Goal: Information Seeking & Learning: Learn about a topic

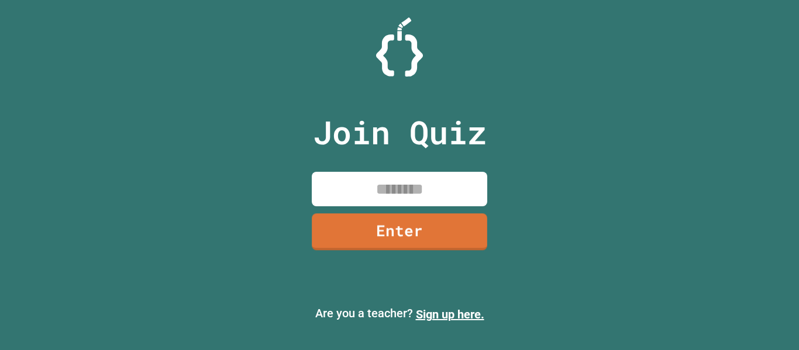
click at [394, 188] on input at bounding box center [400, 189] width 176 height 35
type input "********"
click at [410, 232] on link "Enter" at bounding box center [399, 231] width 177 height 38
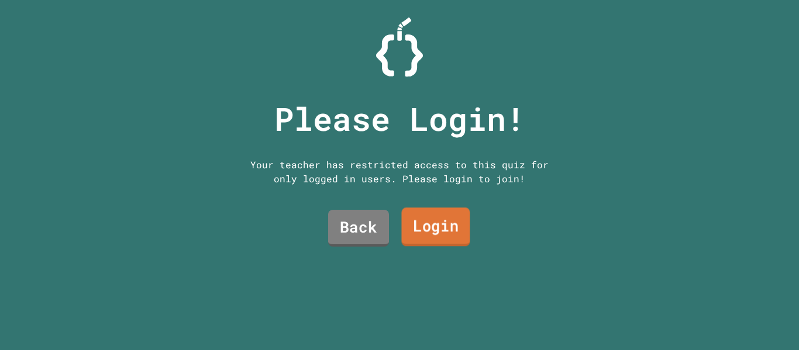
click at [405, 223] on link "Login" at bounding box center [435, 227] width 68 height 39
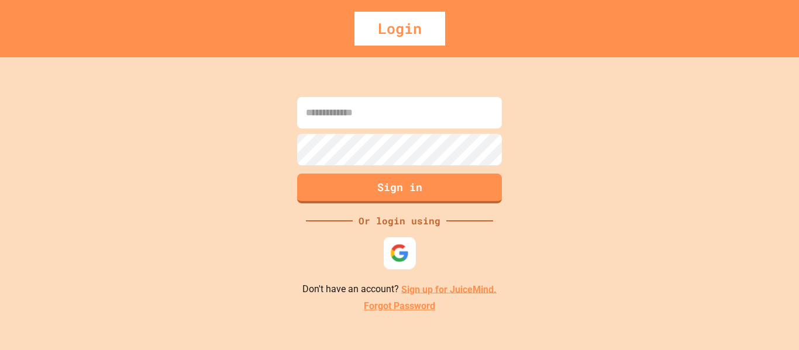
click at [404, 252] on img at bounding box center [399, 252] width 19 height 19
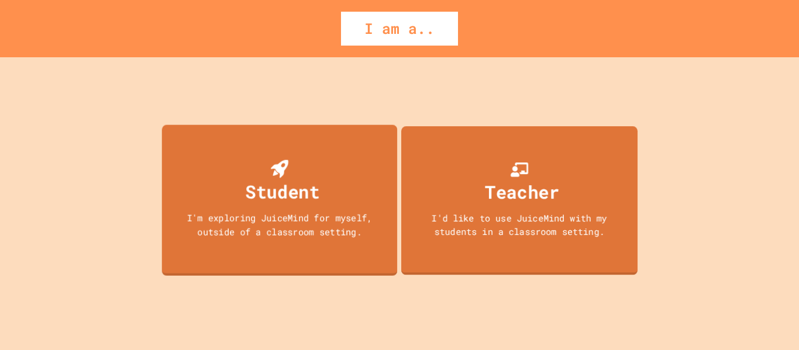
click at [320, 159] on div "Student I'm exploring JuiceMind for myself, outside of a classroom setting." at bounding box center [279, 200] width 235 height 151
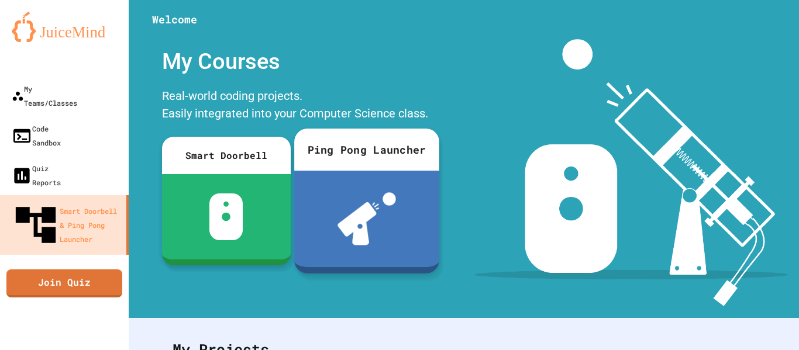
click at [369, 165] on div "Ping Pong Launcher" at bounding box center [366, 150] width 145 height 42
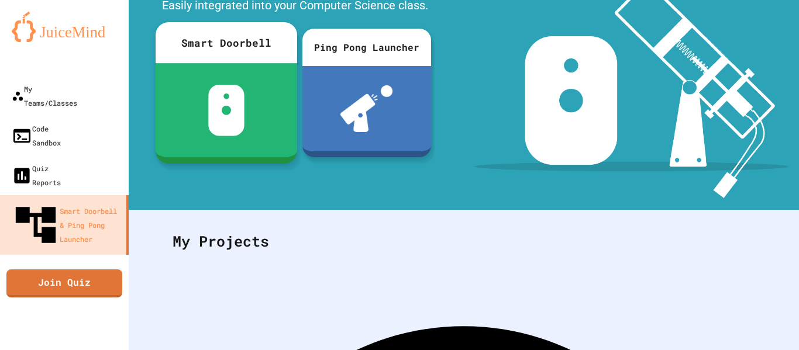
scroll to position [111, 0]
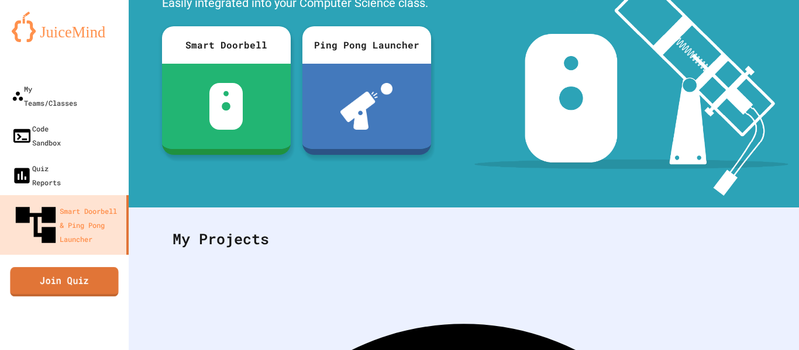
click at [83, 267] on link "Join Quiz" at bounding box center [64, 281] width 108 height 29
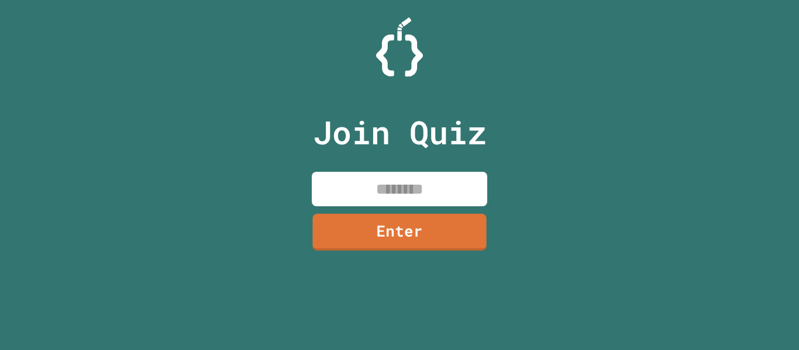
click at [415, 185] on input at bounding box center [400, 189] width 176 height 35
type input "********"
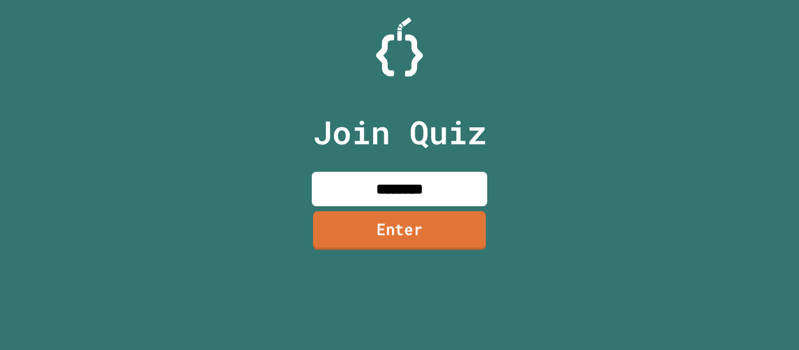
click at [439, 243] on link "Enter" at bounding box center [399, 230] width 173 height 39
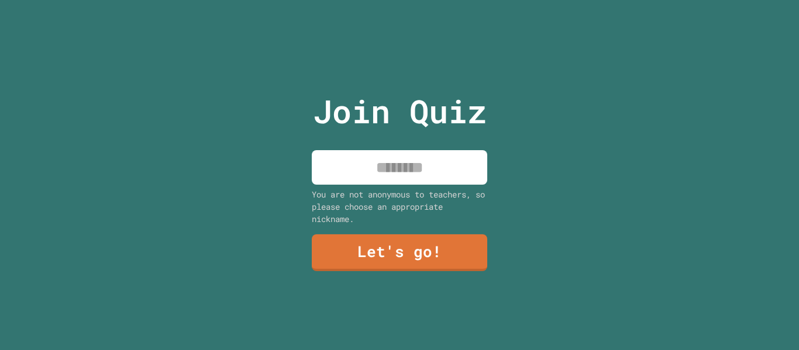
click at [414, 160] on input at bounding box center [400, 167] width 176 height 35
type input "*********"
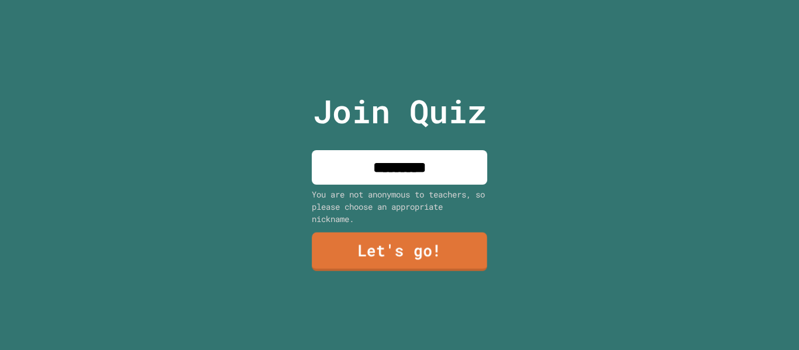
click at [407, 248] on link "Let's go!" at bounding box center [400, 252] width 176 height 39
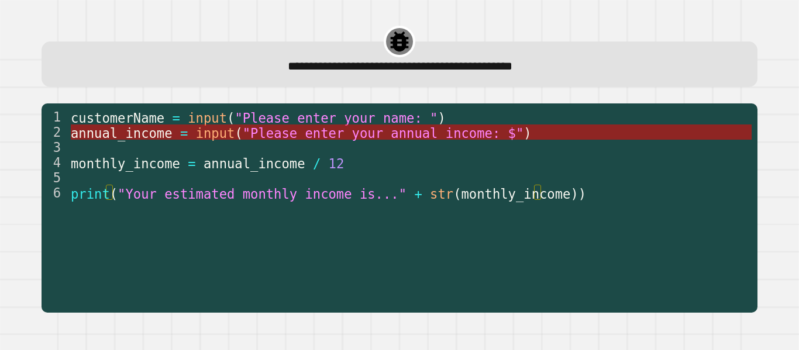
click at [301, 135] on span ""Please enter your annual income: $"" at bounding box center [383, 132] width 281 height 15
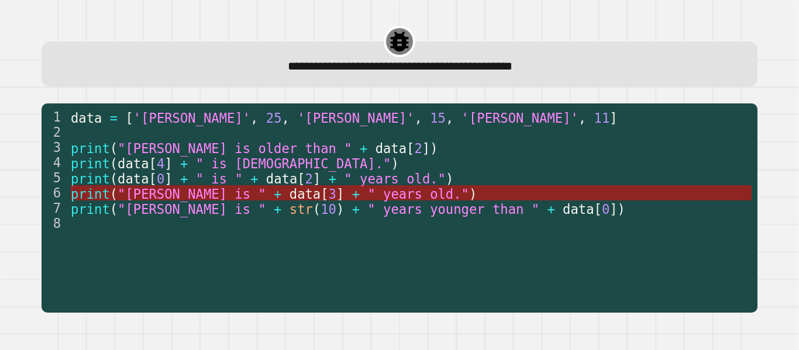
click at [367, 195] on span "" years old."" at bounding box center [418, 193] width 102 height 15
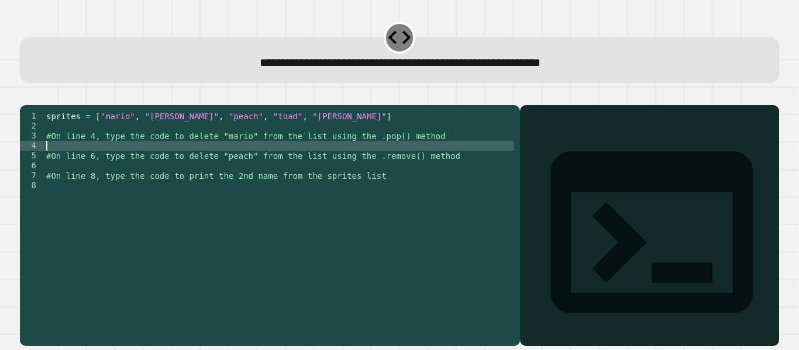
click at [127, 160] on div "sprites = [ "mario" , "[PERSON_NAME]" , "peach" , "toad" , "[PERSON_NAME]" ] #O…" at bounding box center [279, 215] width 470 height 209
type textarea "**********"
click at [159, 186] on div "sprites = [ "mario" , "[PERSON_NAME]" , "peach" , "toad" , "[PERSON_NAME]" ] #O…" at bounding box center [279, 215] width 470 height 209
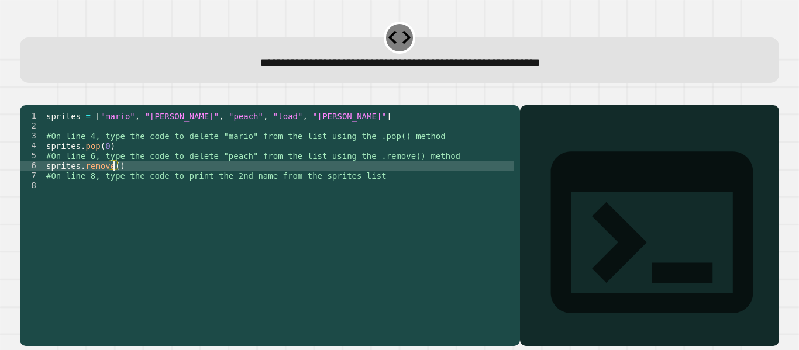
scroll to position [0, 5]
type textarea "**********"
click at [366, 207] on div "sprites = [ "mario" , "[PERSON_NAME]" , "peach" , "toad" , "[PERSON_NAME]" ] #O…" at bounding box center [279, 215] width 470 height 209
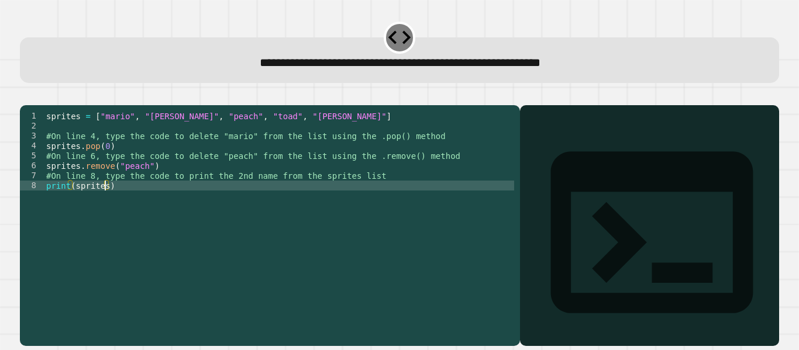
scroll to position [0, 4]
type textarea "**********"
click at [26, 96] on icon "button" at bounding box center [26, 96] width 0 height 0
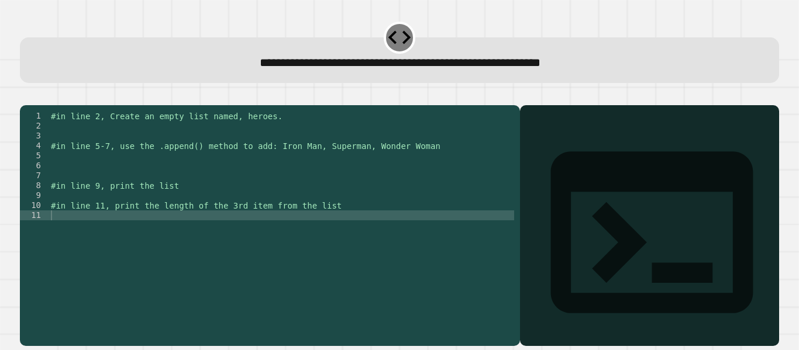
click at [234, 143] on div "#in line 2, Create an empty list named, heroes. #in line 5-7, use the .append()…" at bounding box center [282, 215] width 466 height 209
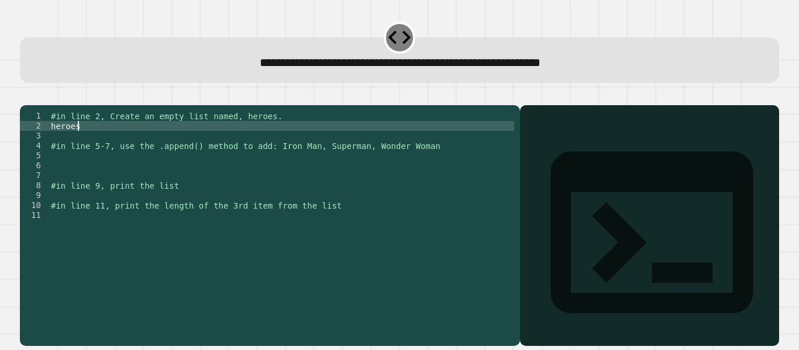
scroll to position [0, 2]
click at [141, 151] on div "#in line 2, Create an empty list named, heroes. heroes [ ] #in line 5-7, use th…" at bounding box center [282, 215] width 466 height 209
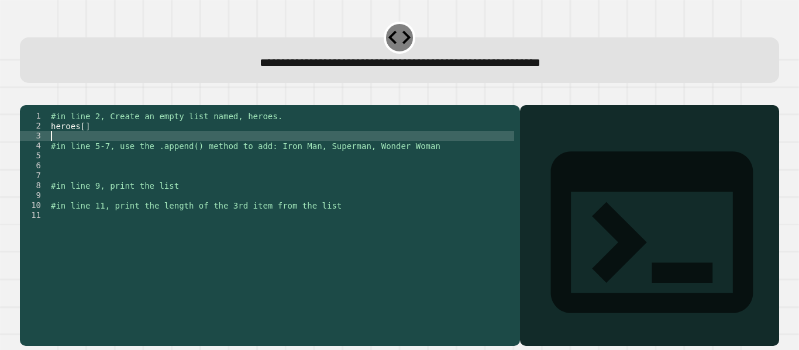
click at [109, 175] on div "#in line 2, Create an empty list named, heroes. heroes [ ] #in line 5-7, use th…" at bounding box center [282, 215] width 466 height 209
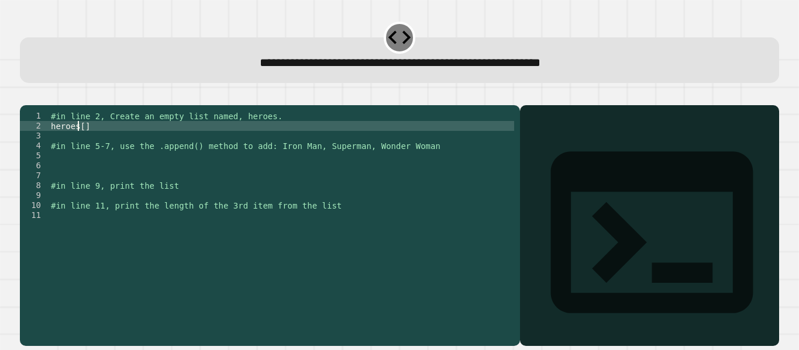
click at [79, 140] on div "#in line 2, Create an empty list named, heroes. heroes [ ] #in line 5-7, use th…" at bounding box center [282, 215] width 466 height 209
type textarea "********"
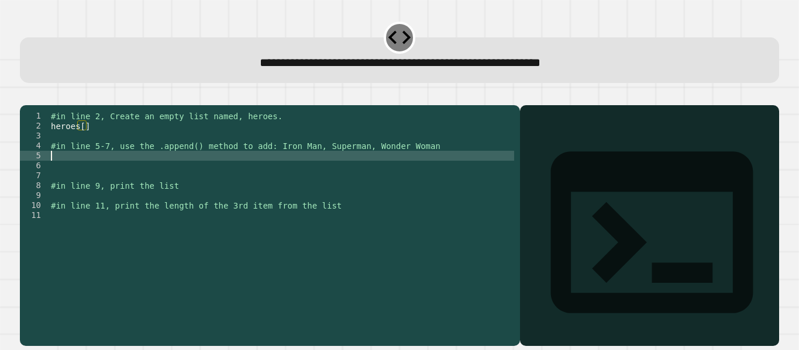
click at [74, 176] on div "#in line 2, Create an empty list named, heroes. heroes [ ] #in line 5-7, use th…" at bounding box center [282, 215] width 466 height 209
click at [112, 172] on div "#in line 2, Create an empty list named, heroes. heroes [ ] #in line 5-7, use th…" at bounding box center [282, 215] width 466 height 209
type textarea "**********"
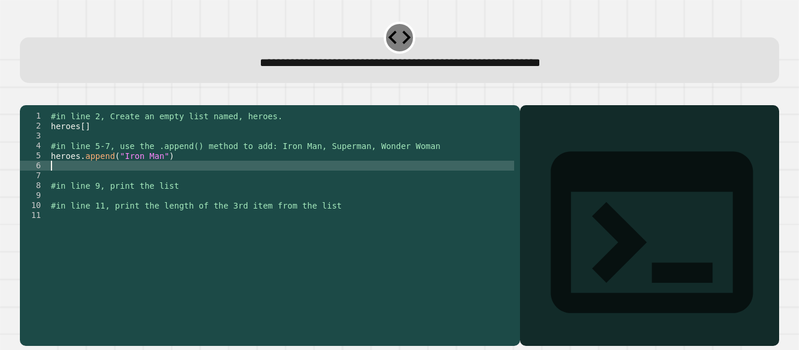
click at [112, 181] on div "#in line 2, Create an empty list named, heroes. heroes [ ] #in line 5-7, use th…" at bounding box center [282, 215] width 466 height 209
type textarea "**********"
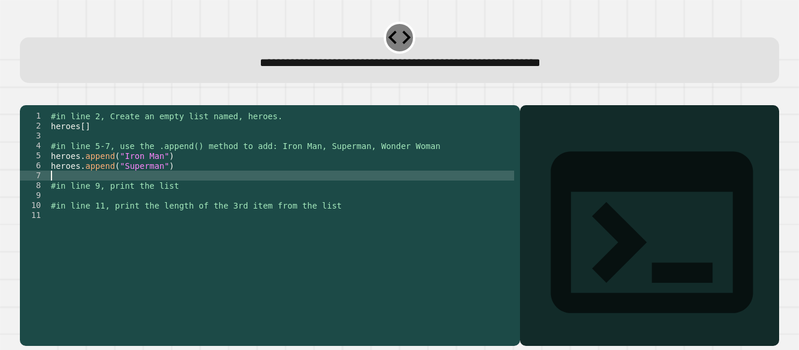
click at [115, 191] on div "#in line 2, Create an empty list named, heroes. heroes [ ] #in line 5-7, use th…" at bounding box center [282, 215] width 466 height 209
type textarea "*"
type textarea "**********"
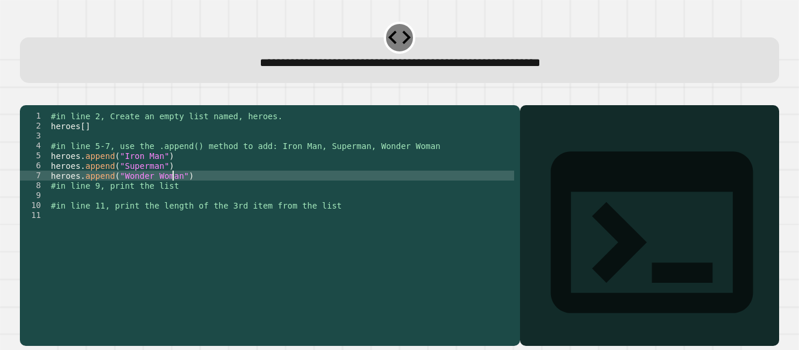
scroll to position [0, 9]
click at [139, 212] on div "#in line 2, Create an empty list named, heroes. heroes [ ] #in line 5-7, use th…" at bounding box center [282, 215] width 466 height 209
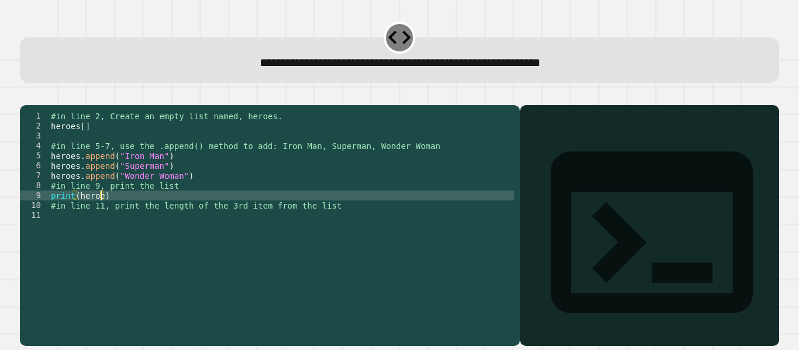
scroll to position [0, 4]
type textarea "**********"
click at [180, 236] on div "#in line 2, Create an empty list named, heroes. heroes [ ] #in line 5-7, use th…" at bounding box center [282, 215] width 466 height 209
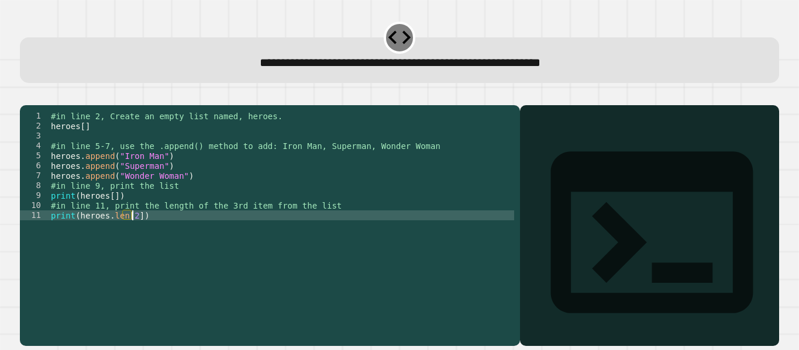
scroll to position [0, 6]
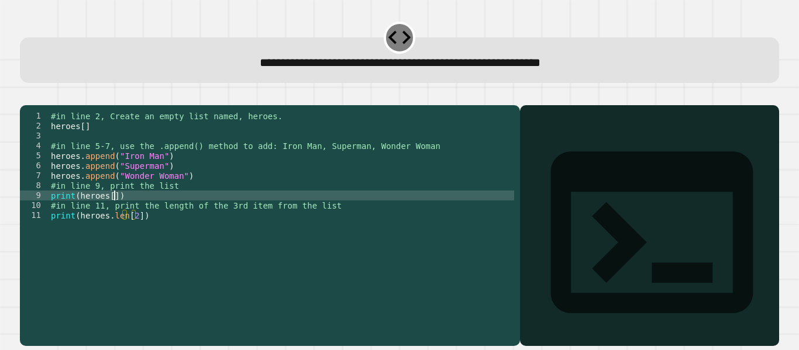
click at [113, 215] on div "#in line 2, Create an empty list named, heroes. heroes [ ] #in line 5-7, use th…" at bounding box center [282, 215] width 466 height 209
click at [26, 96] on icon "button" at bounding box center [26, 96] width 0 height 0
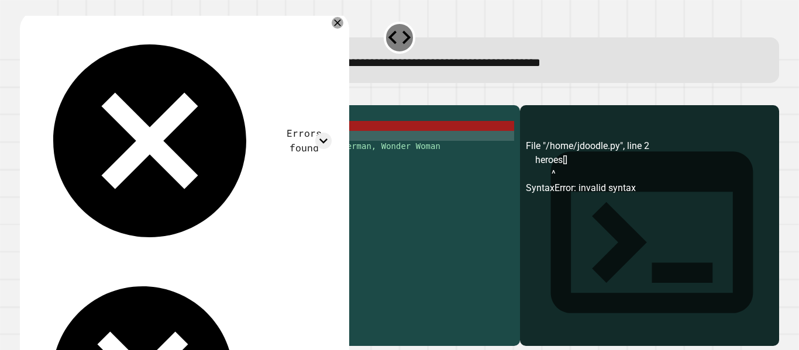
scroll to position [0, 0]
click at [83, 147] on div "#in line 2, Create an empty list named, heroes. heroes [ ] #in line 5-7, use th…" at bounding box center [282, 215] width 466 height 209
click at [82, 142] on div "#in line 2, Create an empty list named, heroes. heroes [ ] #in line 5-7, use th…" at bounding box center [282, 215] width 466 height 209
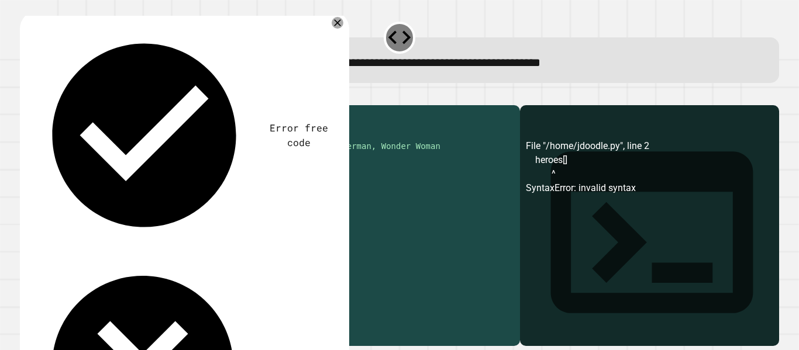
drag, startPoint x: 78, startPoint y: 143, endPoint x: 87, endPoint y: 144, distance: 8.8
click at [87, 144] on div "#in line 2, Create an empty list named, heroes. heroes [ ] #in line 5-7, use th…" at bounding box center [282, 215] width 466 height 209
click at [26, 96] on icon "button" at bounding box center [26, 96] width 0 height 0
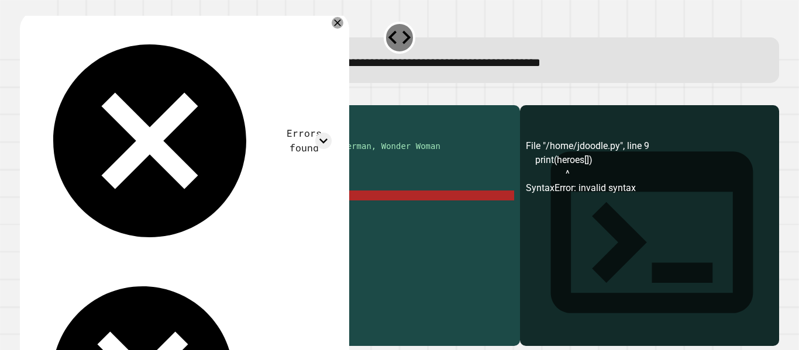
click at [111, 212] on div "#in line 2, Create an empty list named, heroes. heroes ( ) #in line 5-7, use th…" at bounding box center [282, 215] width 466 height 209
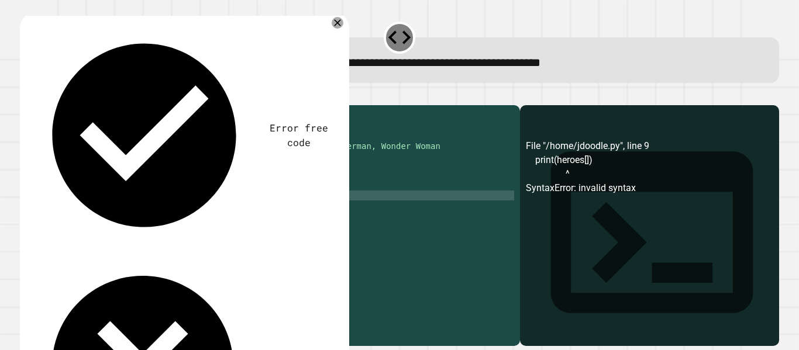
scroll to position [0, 4]
click at [37, 104] on icon "button" at bounding box center [33, 103] width 6 height 8
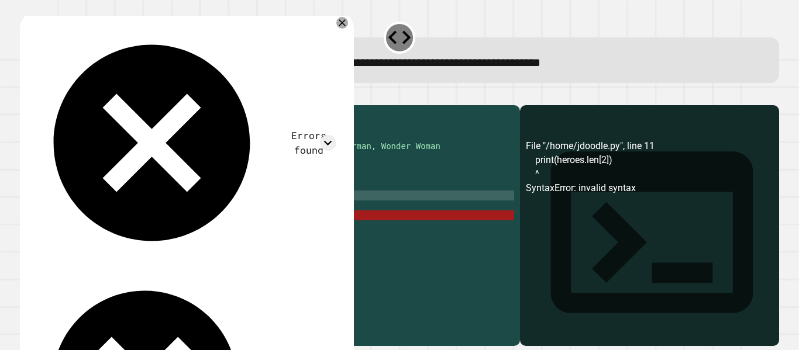
click at [109, 212] on div "#in line 2, Create an empty list named, heroes. heroes ( ) #in line 5-7, use th…" at bounding box center [282, 215] width 466 height 209
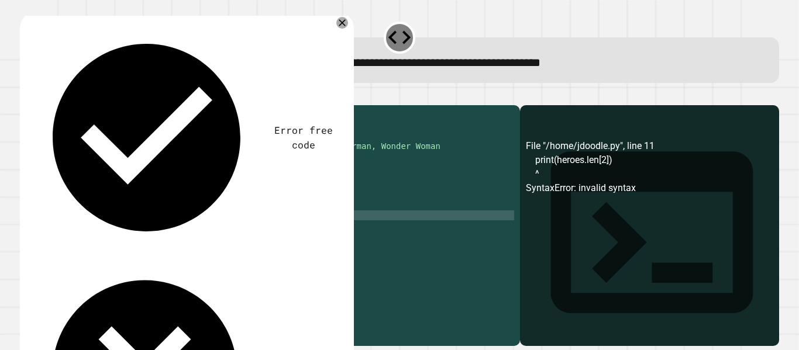
click at [130, 231] on div "#in line 2, Create an empty list named, heroes. heroes ( ) #in line 5-7, use th…" at bounding box center [282, 215] width 466 height 209
type textarea "**********"
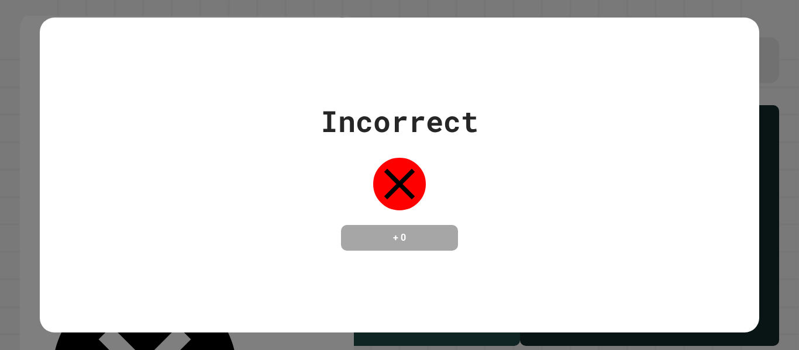
scroll to position [0, 6]
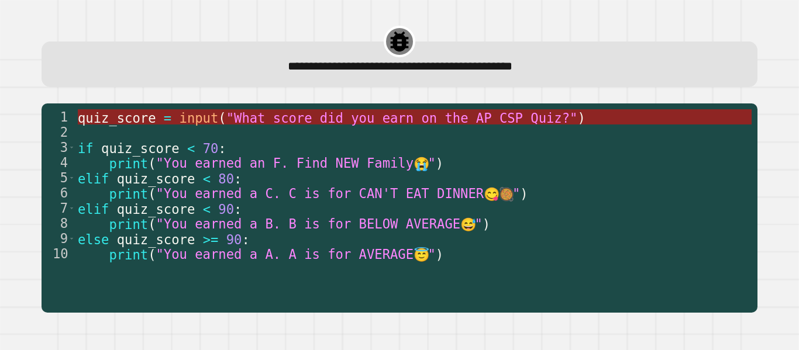
click at [436, 121] on span ""What score did you earn on the AP CSP Quiz?"" at bounding box center [402, 117] width 352 height 15
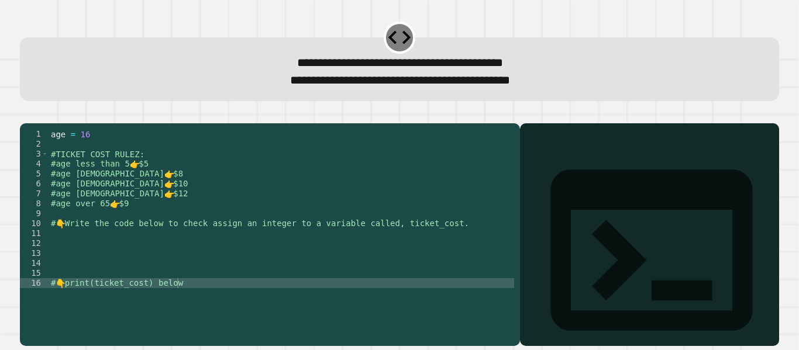
click at [122, 251] on div "age = [DEMOGRAPHIC_DATA] #TICKET COST RULEZ: #age less than 5 👉 $5 #age [DEMOGR…" at bounding box center [282, 223] width 466 height 189
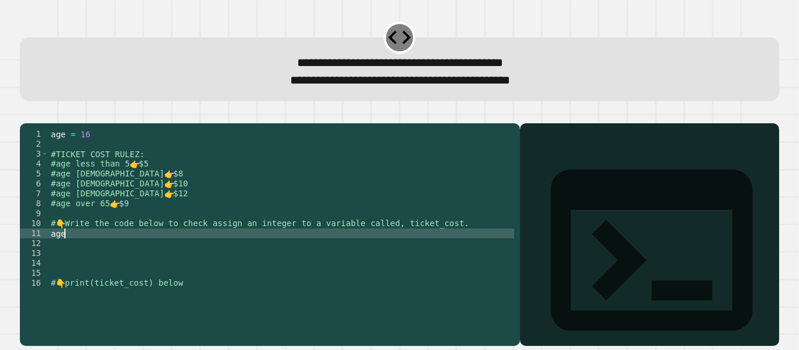
scroll to position [0, 0]
type textarea "*"
type textarea "**********"
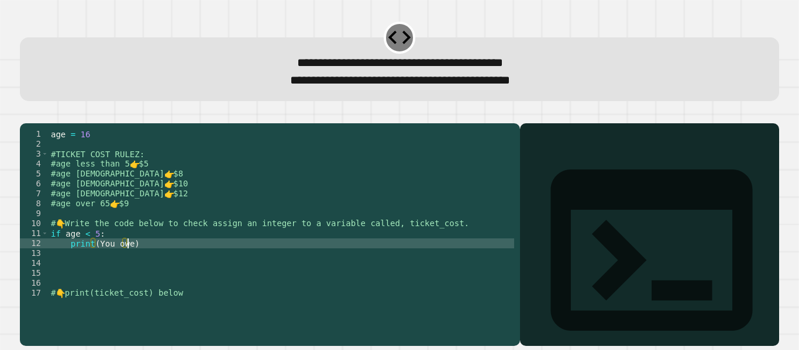
scroll to position [0, 5]
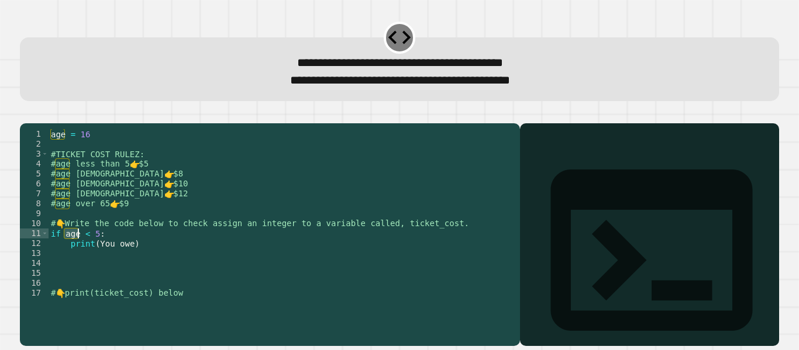
drag, startPoint x: 63, startPoint y: 252, endPoint x: 77, endPoint y: 253, distance: 14.1
click at [77, 253] on div "age = [DEMOGRAPHIC_DATA] #TICKET COST RULEZ: #age less than 5 👉 $5 #age [DEMOGR…" at bounding box center [282, 223] width 466 height 189
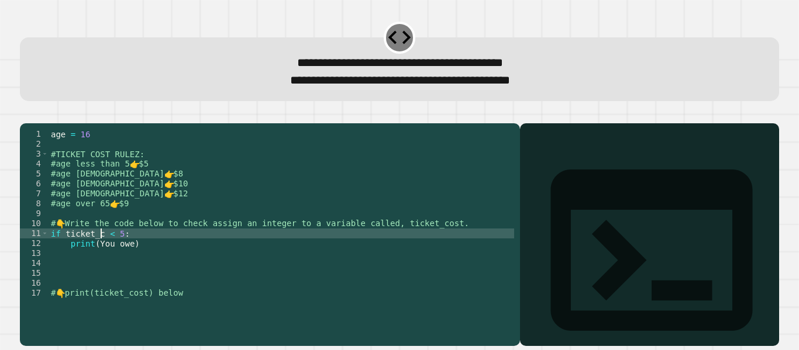
scroll to position [0, 5]
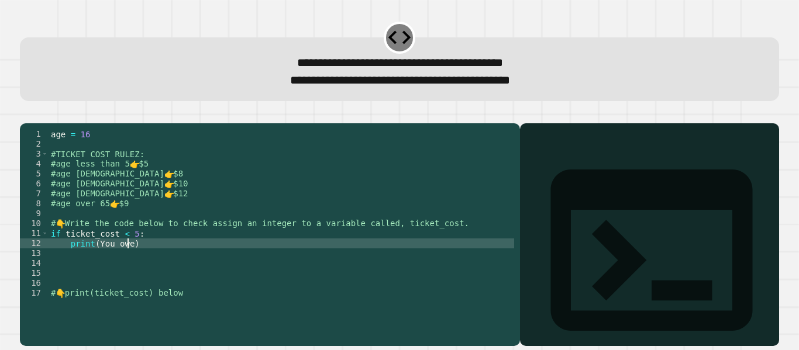
click at [126, 260] on div "age = [DEMOGRAPHIC_DATA] #TICKET COST RULEZ: #age less than 5 👉 $5 #age [DEMOGR…" at bounding box center [282, 223] width 466 height 189
click at [96, 259] on div "age = [DEMOGRAPHIC_DATA] #TICKET COST RULEZ: #age less than 5 👉 $5 #age [DEMOGR…" at bounding box center [282, 223] width 466 height 189
type textarea "**********"
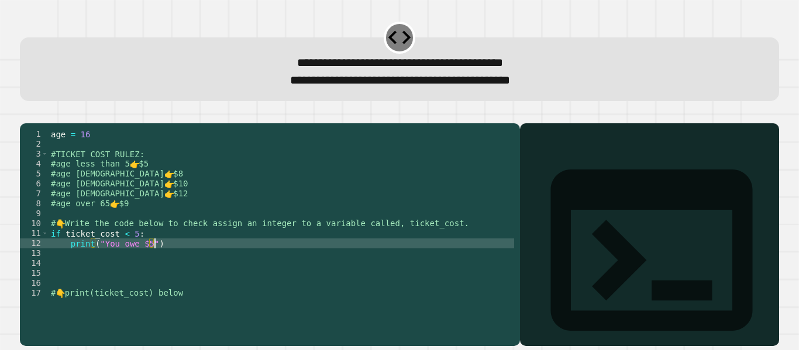
click at [185, 264] on div "age = [DEMOGRAPHIC_DATA] #TICKET COST RULEZ: #age less than 5 👉 $5 #age [DEMOGR…" at bounding box center [282, 223] width 466 height 189
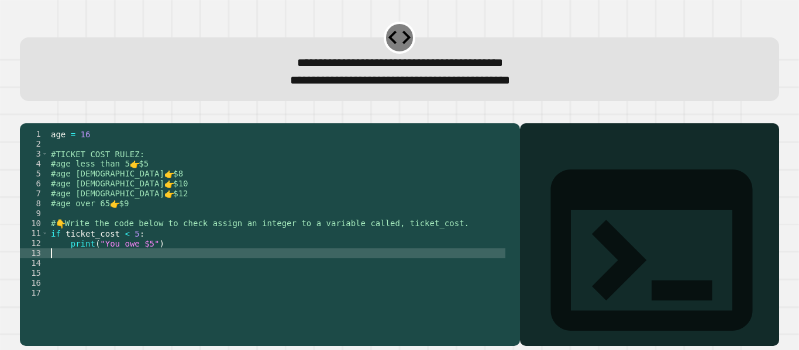
scroll to position [0, 0]
type textarea "*"
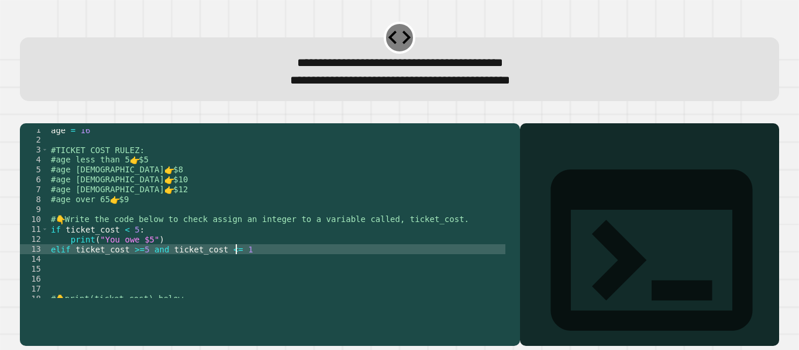
scroll to position [0, 13]
type textarea "**********"
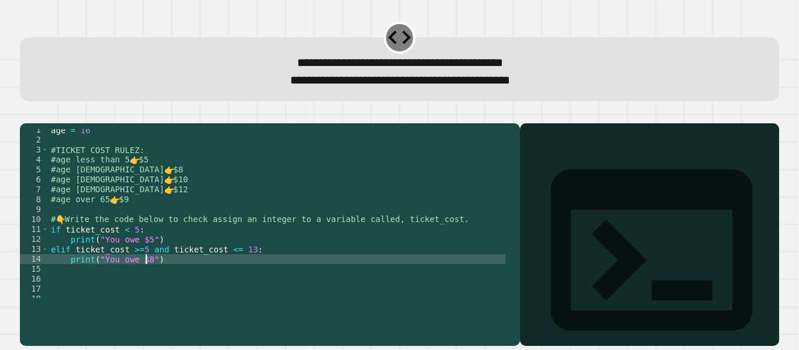
scroll to position [0, 7]
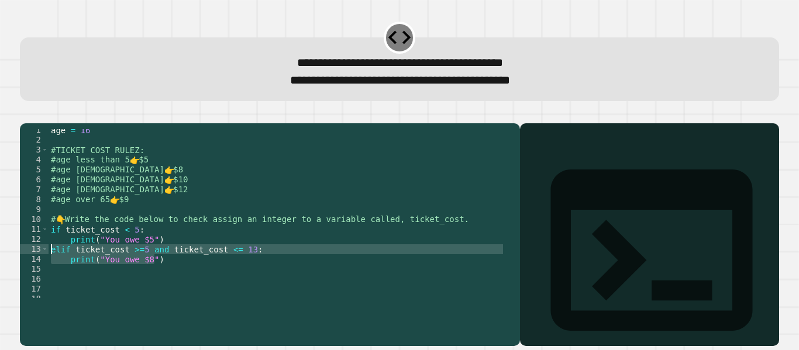
drag, startPoint x: 167, startPoint y: 276, endPoint x: 52, endPoint y: 264, distance: 115.8
click at [52, 264] on div "age = [DEMOGRAPHIC_DATA] #TICKET COST RULEZ: #age less than 5 👉 $5 #age [DEMOGR…" at bounding box center [277, 219] width 457 height 189
type textarea "**********"
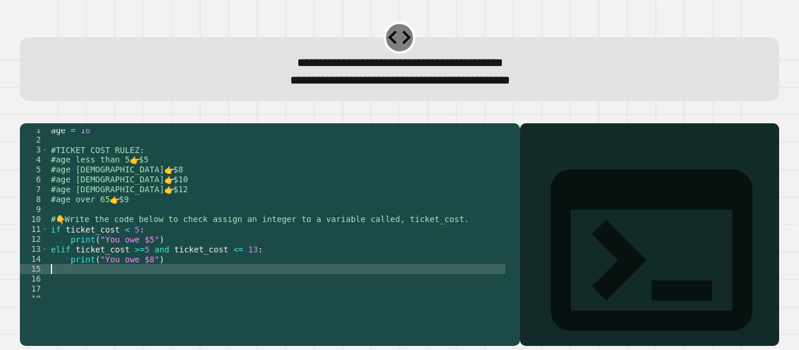
click at [67, 284] on div "age = [DEMOGRAPHIC_DATA] #TICKET COST RULEZ: #age less than 5 👉 $5 #age [DEMOGR…" at bounding box center [277, 219] width 457 height 189
paste textarea "**********"
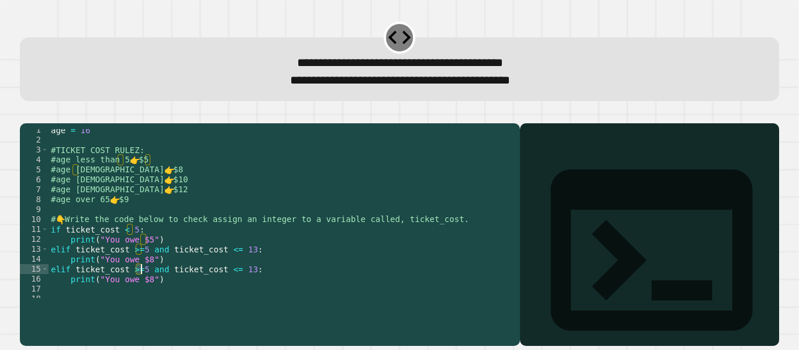
click at [140, 286] on div "age = [DEMOGRAPHIC_DATA] #TICKET COST RULEZ: #age less than 5 👉 $5 #age [DEMOGR…" at bounding box center [277, 219] width 457 height 189
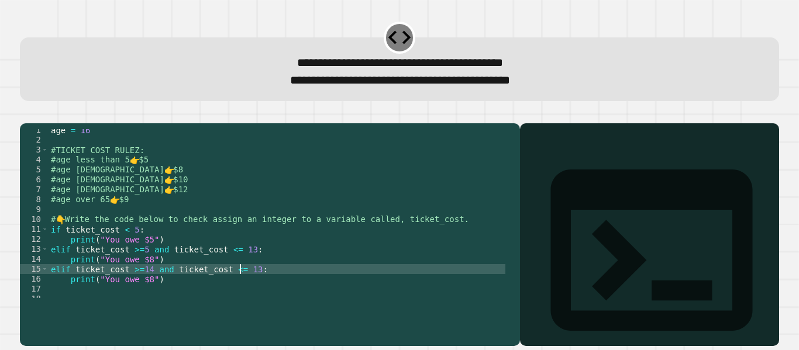
click at [238, 290] on div "age = [DEMOGRAPHIC_DATA] #TICKET COST RULEZ: #age less than 5 👉 $5 #age [DEMOGR…" at bounding box center [277, 219] width 457 height 189
click at [232, 287] on div "age = [DEMOGRAPHIC_DATA] #TICKET COST RULEZ: #age less than 5 👉 $5 #age [DEMOGR…" at bounding box center [277, 219] width 457 height 189
click at [240, 285] on div "age = [DEMOGRAPHIC_DATA] #TICKET COST RULEZ: #age less than 5 👉 $5 #age [DEMOGR…" at bounding box center [277, 219] width 457 height 189
click at [226, 287] on div "age = [DEMOGRAPHIC_DATA] #TICKET COST RULEZ: #age less than 5 👉 $5 #age [DEMOGR…" at bounding box center [277, 219] width 457 height 189
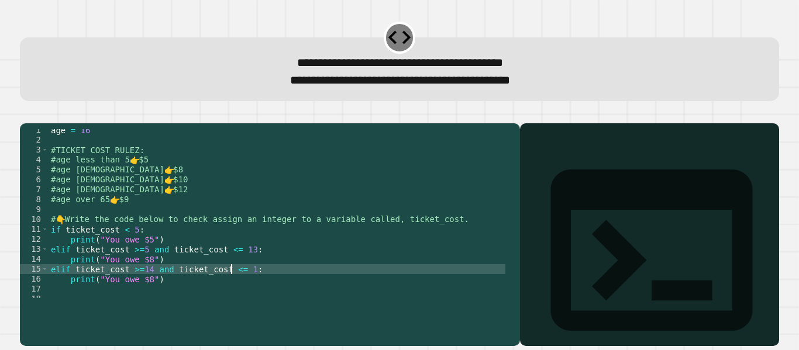
click at [240, 287] on div "age = [DEMOGRAPHIC_DATA] #TICKET COST RULEZ: #age less than 5 👉 $5 #age [DEMOGR…" at bounding box center [277, 219] width 457 height 189
click at [146, 295] on div "age = [DEMOGRAPHIC_DATA] #TICKET COST RULEZ: #age less than 5 👉 $5 #age [DEMOGR…" at bounding box center [277, 219] width 457 height 189
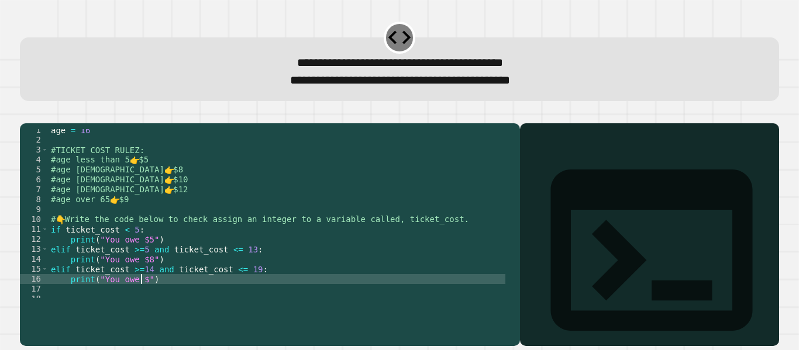
type textarea "**********"
click at [171, 295] on div "age = [DEMOGRAPHIC_DATA] #TICKET COST RULEZ: #age less than 5 👉 $5 #age [DEMOGR…" at bounding box center [277, 219] width 457 height 189
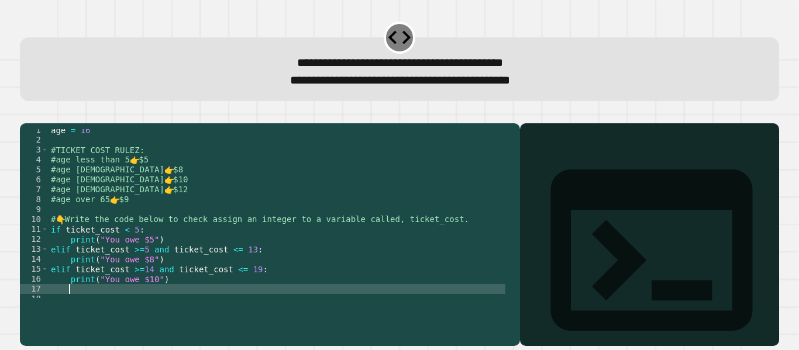
scroll to position [0, 0]
paste textarea "**********"
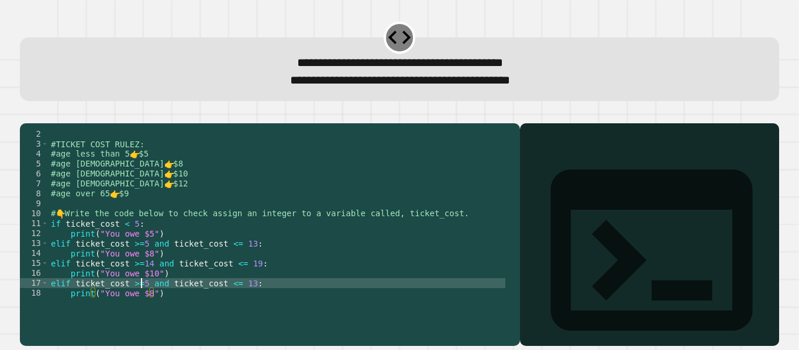
click at [142, 297] on div "#TICKET COST RULEZ: #age less than 5 👉 $5 #age [DEMOGRAPHIC_DATA] 👉 $8 #age [DE…" at bounding box center [277, 223] width 457 height 189
click at [244, 303] on div "#TICKET COST RULEZ: #age less than 5 👉 $5 #age [DEMOGRAPHIC_DATA] 👉 $8 #age [DE…" at bounding box center [277, 223] width 457 height 189
click at [137, 300] on div "#TICKET COST RULEZ: #age less than 5 👉 $5 #age [DEMOGRAPHIC_DATA] 👉 $8 #age [DE…" at bounding box center [277, 223] width 457 height 189
click at [240, 302] on div "#TICKET COST RULEZ: #age less than 5 👉 $5 #age [DEMOGRAPHIC_DATA] 👉 $8 #age [DE…" at bounding box center [277, 223] width 457 height 189
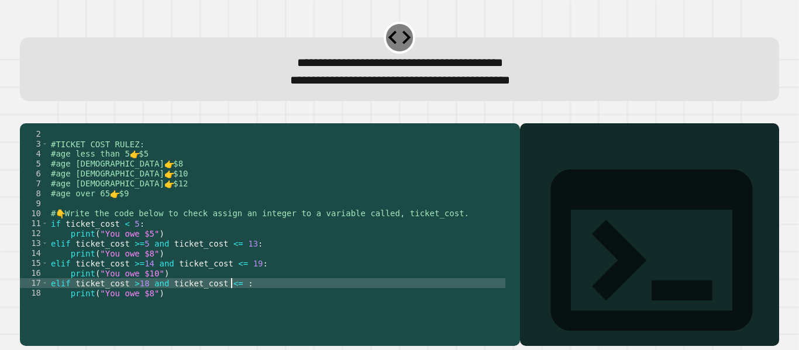
scroll to position [0, 13]
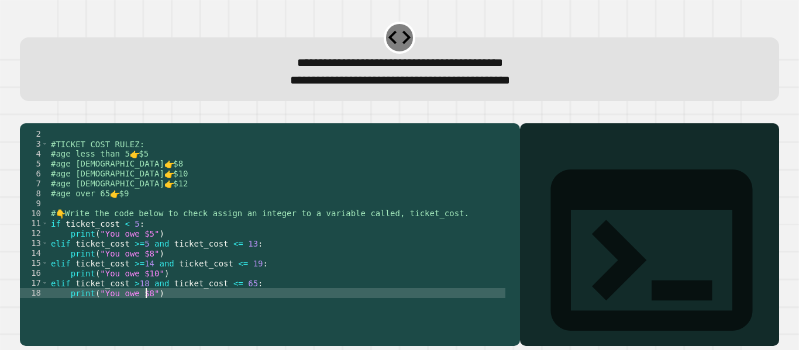
click at [145, 308] on div "#TICKET COST RULEZ: #age less than 5 👉 $5 #age [DEMOGRAPHIC_DATA] 👉 $8 #age [DE…" at bounding box center [277, 223] width 457 height 189
type textarea "**********"
click at [167, 311] on div "#TICKET COST RULEZ: #age less than 5 👉 $5 #age [DEMOGRAPHIC_DATA] 👉 $8 #age [DE…" at bounding box center [277, 223] width 457 height 189
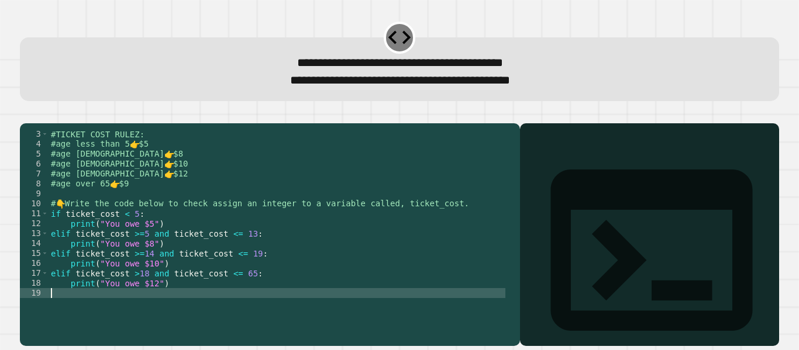
scroll to position [0, 0]
paste textarea "**********"
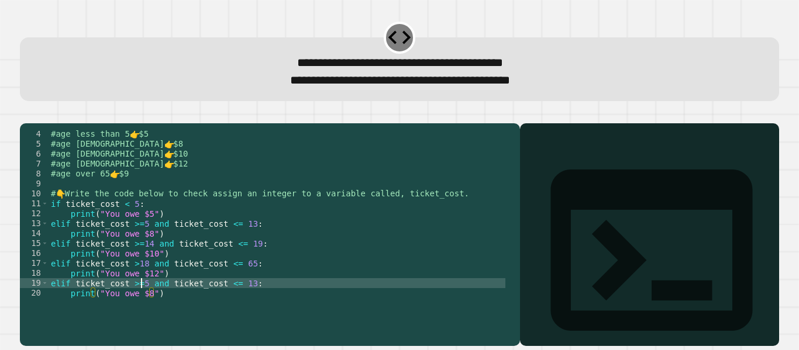
click at [140, 301] on div "#age less than 5 👉 $5 #age [DEMOGRAPHIC_DATA] 👉 $8 #age [DEMOGRAPHIC_DATA] 👉 $1…" at bounding box center [277, 223] width 457 height 189
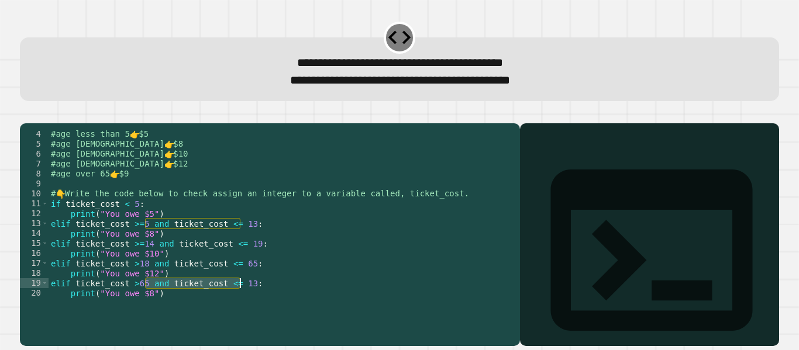
drag, startPoint x: 144, startPoint y: 301, endPoint x: 240, endPoint y: 302, distance: 95.9
click at [240, 302] on div "#age less than 5 👉 $5 #age [DEMOGRAPHIC_DATA] 👉 $8 #age [DEMOGRAPHIC_DATA] 👉 $1…" at bounding box center [277, 223] width 457 height 189
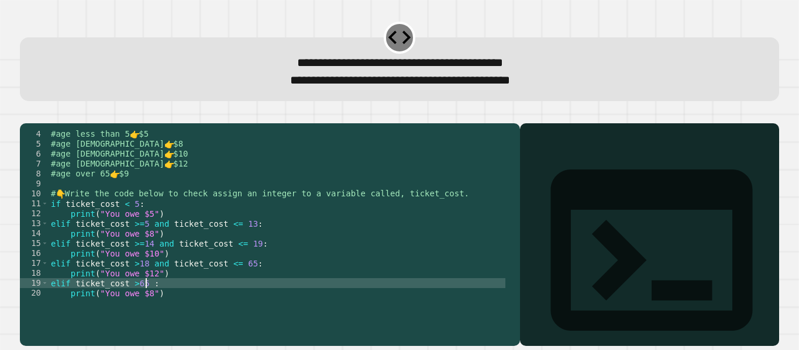
scroll to position [0, 6]
click at [145, 312] on div "#age less than 5 👉 $5 #age [DEMOGRAPHIC_DATA] 👉 $8 #age [DEMOGRAPHIC_DATA] 👉 $1…" at bounding box center [277, 223] width 457 height 189
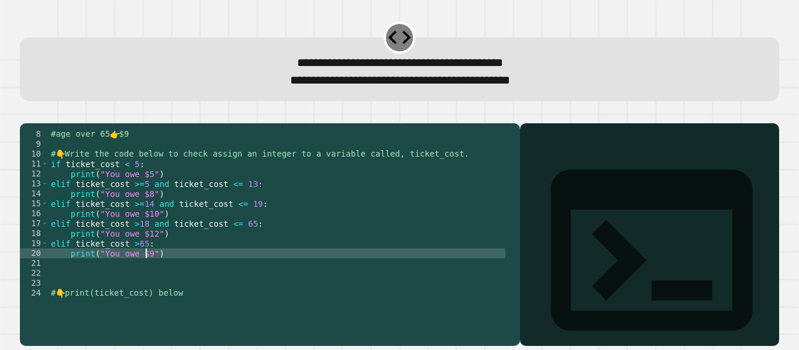
scroll to position [70, 0]
click at [137, 319] on div "**********" at bounding box center [270, 234] width 500 height 223
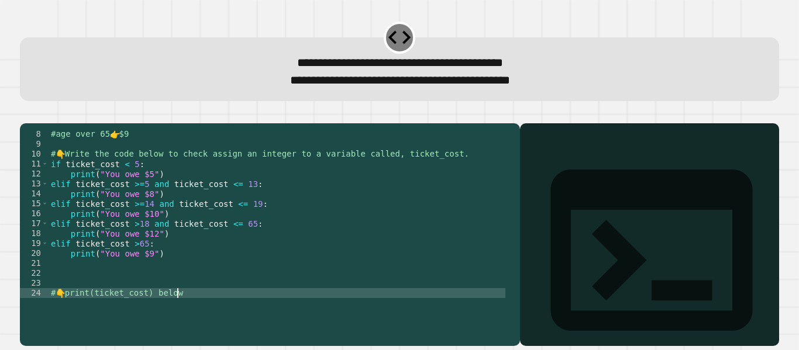
click at [185, 311] on div "#age over 65 👉 $9 # 👇 Write the code below to check assign an integer to a vari…" at bounding box center [277, 223] width 457 height 189
type textarea "**********"
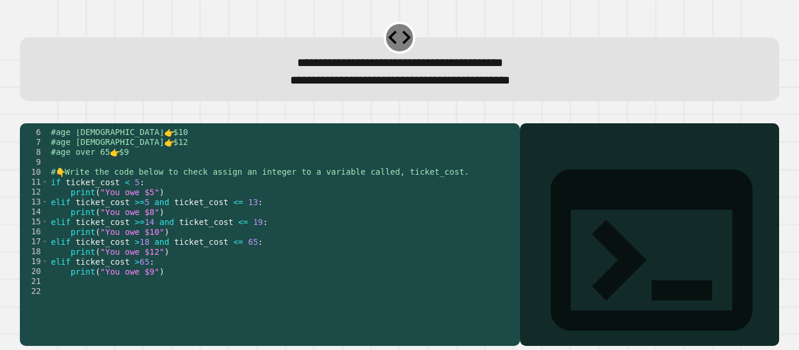
scroll to position [51, 0]
click at [26, 114] on icon "button" at bounding box center [26, 114] width 0 height 0
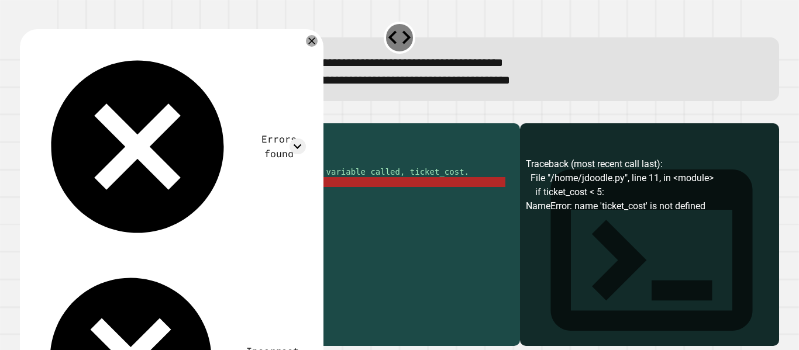
click at [445, 195] on div "#age [DEMOGRAPHIC_DATA] 👉 $10 #age [DEMOGRAPHIC_DATA] 👉 $12 #age over 65 👉 $9 #…" at bounding box center [277, 222] width 457 height 189
click at [446, 190] on div "#age [DEMOGRAPHIC_DATA] 👉 $10 #age [DEMOGRAPHIC_DATA] 👉 $12 #age over 65 👉 $9 #…" at bounding box center [277, 222] width 457 height 189
type textarea "**********"
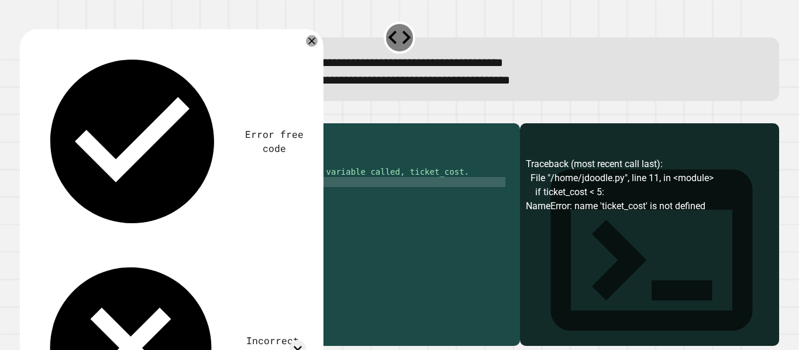
scroll to position [0, 12]
click at [147, 200] on div "#age [DEMOGRAPHIC_DATA] 👉 $10 #age [DEMOGRAPHIC_DATA] 👉 $12 #age over 65 👉 $9 #…" at bounding box center [277, 222] width 457 height 189
type textarea "**********"
click at [26, 114] on button "button" at bounding box center [26, 114] width 0 height 0
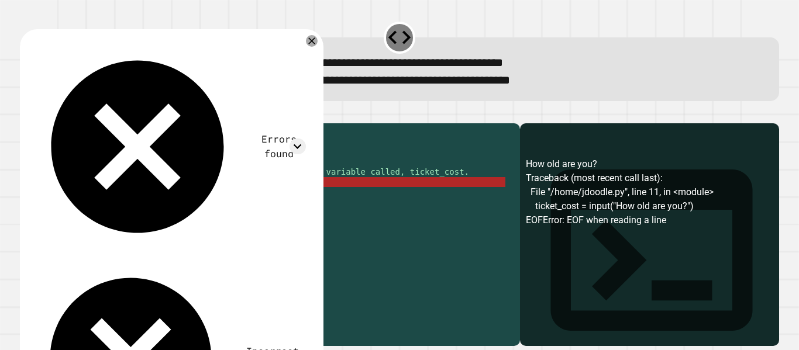
click at [220, 200] on div "#age [DEMOGRAPHIC_DATA] 👉 $10 #age [DEMOGRAPHIC_DATA] 👉 $12 #age over 65 👉 $9 #…" at bounding box center [277, 222] width 457 height 189
click at [136, 197] on div "#age [DEMOGRAPHIC_DATA] 👉 $10 #age [DEMOGRAPHIC_DATA] 👉 $12 #age over 65 👉 $9 #…" at bounding box center [277, 222] width 457 height 189
drag, startPoint x: 233, startPoint y: 201, endPoint x: 42, endPoint y: 199, distance: 191.9
click at [42, 199] on div "**********" at bounding box center [267, 213] width 494 height 169
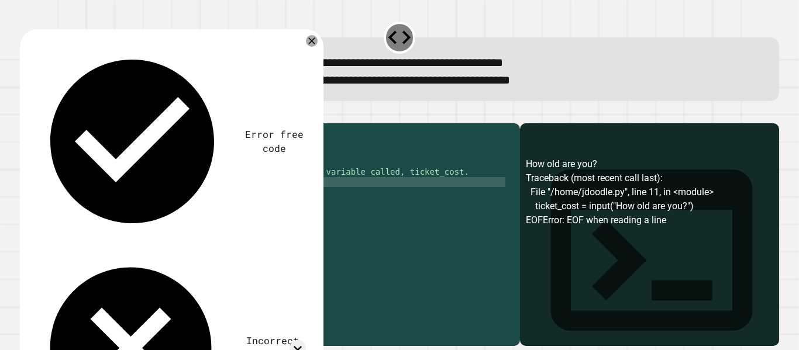
scroll to position [0, 0]
click at [119, 201] on div "#age [DEMOGRAPHIC_DATA] 👉 $10 #age [DEMOGRAPHIC_DATA] 👉 $12 #age over 65 👉 $9 #…" at bounding box center [277, 222] width 457 height 189
click at [121, 201] on div "#age [DEMOGRAPHIC_DATA] 👉 $10 #age [DEMOGRAPHIC_DATA] 👉 $12 #age over 65 👉 $9 #…" at bounding box center [277, 222] width 457 height 189
click at [36, 125] on icon "button" at bounding box center [33, 121] width 6 height 8
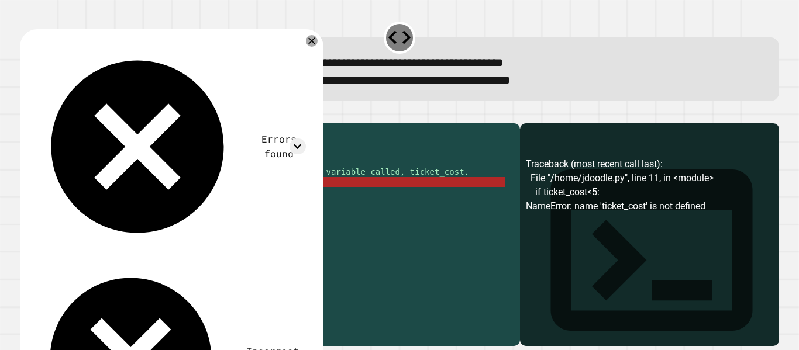
click at [116, 203] on div "#age [DEMOGRAPHIC_DATA] 👉 $10 #age [DEMOGRAPHIC_DATA] 👉 $12 #age over 65 👉 $9 #…" at bounding box center [277, 222] width 457 height 189
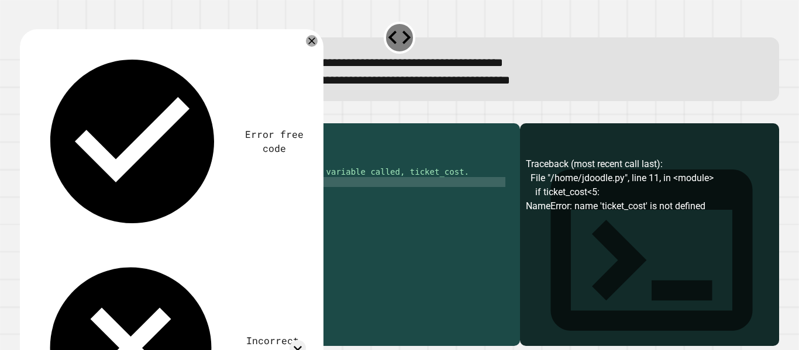
scroll to position [0, 2]
drag, startPoint x: 124, startPoint y: 221, endPoint x: 73, endPoint y: 221, distance: 51.5
click at [73, 221] on div "#age [DEMOGRAPHIC_DATA] 👉 $10 #age [DEMOGRAPHIC_DATA] 👉 $12 #age over 65 👉 $9 #…" at bounding box center [277, 222] width 457 height 189
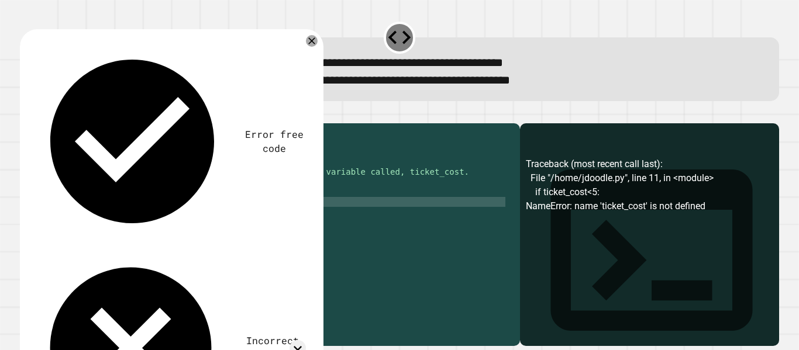
scroll to position [0, 3]
drag, startPoint x: 126, startPoint y: 216, endPoint x: 176, endPoint y: 216, distance: 49.1
click at [176, 216] on div "#age [DEMOGRAPHIC_DATA] 👉 $10 #age [DEMOGRAPHIC_DATA] 👉 $12 #age over 65 👉 $9 #…" at bounding box center [277, 222] width 457 height 189
type textarea "**********"
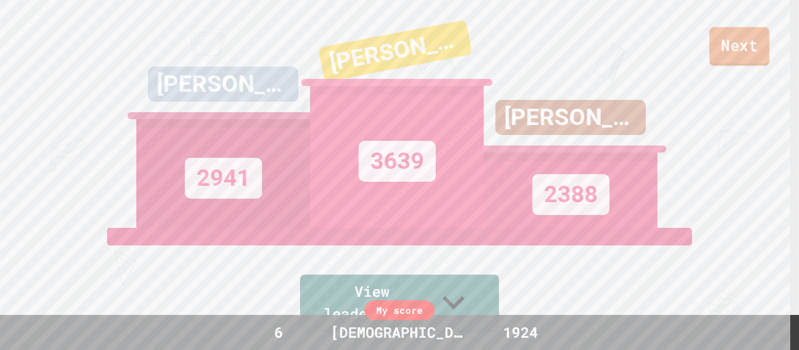
click at [739, 43] on link "Next" at bounding box center [740, 46] width 60 height 39
